Goal: Task Accomplishment & Management: Manage account settings

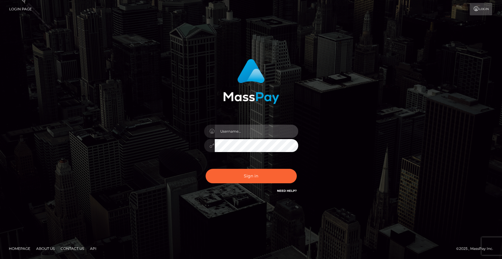
type input "Veska.megabonanza"
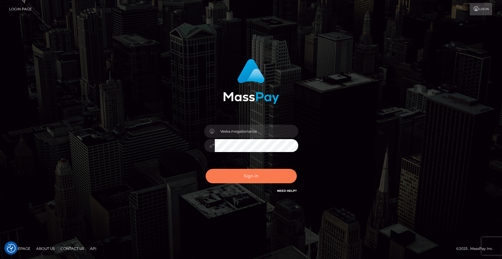
click at [245, 176] on button "Sign in" at bounding box center [251, 176] width 91 height 14
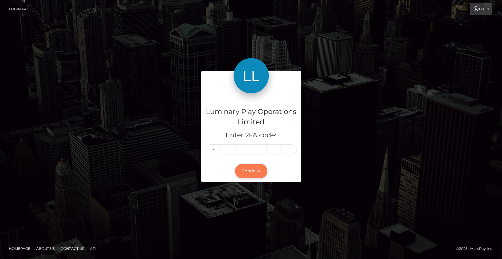
type input "0"
type input "6"
type input "4"
type input "0"
type input "8"
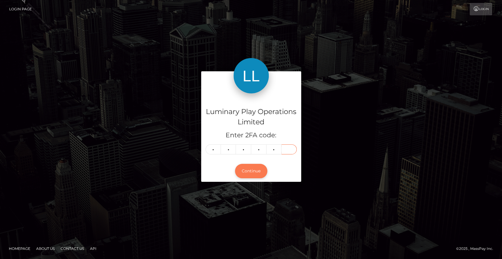
type input "8"
